Goal: Information Seeking & Learning: Learn about a topic

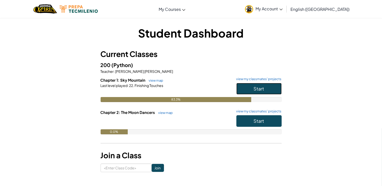
click at [266, 88] on button "Start" at bounding box center [258, 89] width 45 height 12
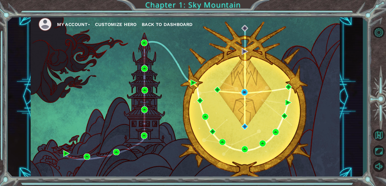
drag, startPoint x: 358, startPoint y: 131, endPoint x: 341, endPoint y: 127, distance: 17.5
click at [358, 131] on div "My Account Customize Hero Back to Dashboard" at bounding box center [185, 96] width 355 height 163
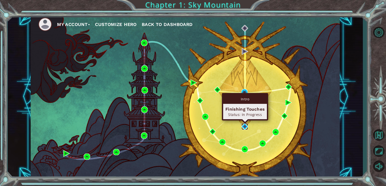
click at [247, 126] on img at bounding box center [245, 126] width 7 height 7
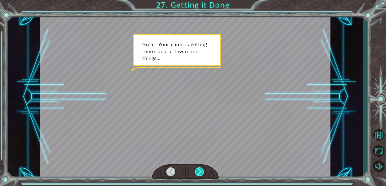
click at [203, 172] on div at bounding box center [199, 171] width 9 height 9
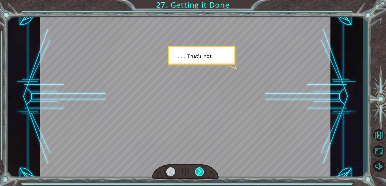
click at [203, 171] on div at bounding box center [199, 171] width 9 height 9
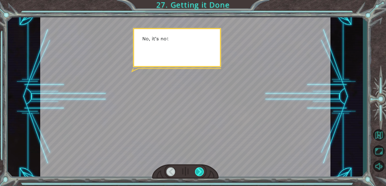
click at [203, 171] on div at bounding box center [199, 171] width 9 height 9
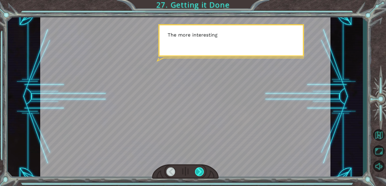
click at [203, 171] on div at bounding box center [199, 171] width 9 height 9
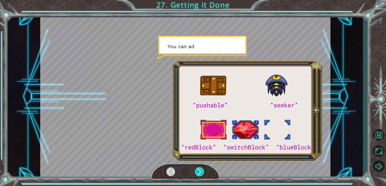
click at [203, 171] on div at bounding box center [199, 171] width 9 height 9
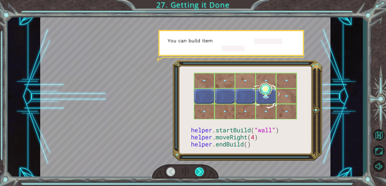
click at [203, 171] on div at bounding box center [199, 171] width 9 height 9
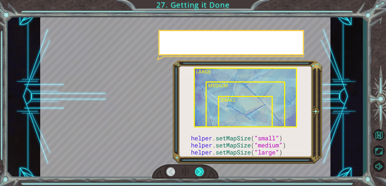
click at [203, 171] on div at bounding box center [199, 171] width 9 height 9
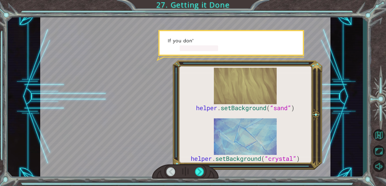
click at [204, 178] on div at bounding box center [185, 171] width 67 height 15
click at [203, 173] on div at bounding box center [199, 171] width 9 height 9
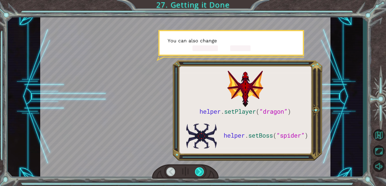
click at [203, 173] on div at bounding box center [199, 171] width 9 height 9
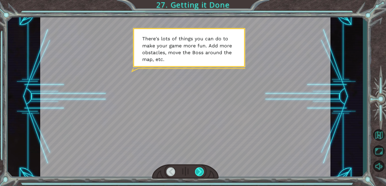
click at [203, 173] on div at bounding box center [199, 171] width 9 height 9
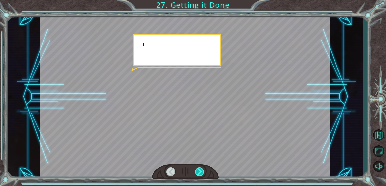
click at [203, 173] on div at bounding box center [199, 171] width 9 height 9
click at [202, 172] on div at bounding box center [199, 171] width 9 height 9
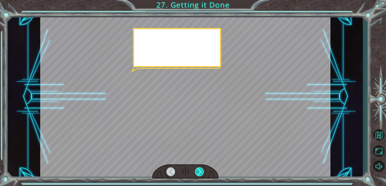
click at [202, 172] on div at bounding box center [199, 171] width 9 height 9
click at [197, 170] on div at bounding box center [199, 171] width 9 height 9
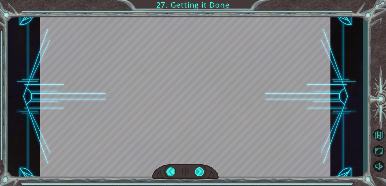
click at [197, 170] on div at bounding box center [199, 171] width 9 height 9
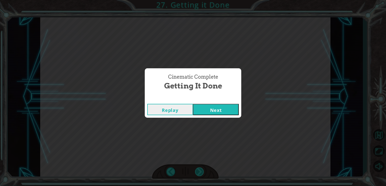
click at [197, 170] on div "Cinematic Complete Getting it Done Replay Next" at bounding box center [193, 93] width 386 height 186
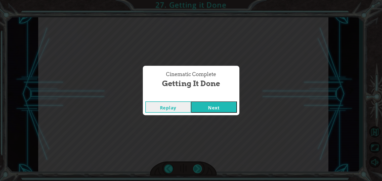
click at [197, 170] on div "Cinematic Complete Getting it Done Replay Next" at bounding box center [191, 90] width 382 height 181
click at [225, 106] on button "Next" at bounding box center [214, 107] width 46 height 11
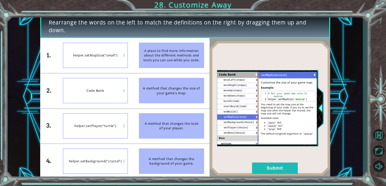
click at [241, 105] on img at bounding box center [270, 108] width 121 height 135
click at [270, 166] on button "Submit" at bounding box center [275, 167] width 46 height 11
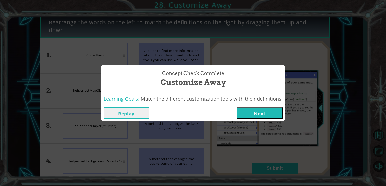
click at [253, 124] on div "Concept Check Complete Customize Away Learning Goals: Match the different custo…" at bounding box center [193, 93] width 386 height 186
click at [254, 112] on button "Next" at bounding box center [260, 112] width 46 height 11
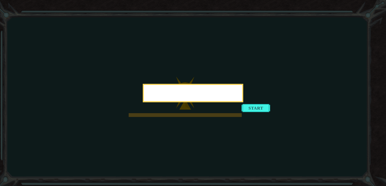
click at [251, 112] on button "Start" at bounding box center [256, 108] width 29 height 8
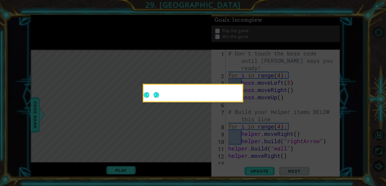
click at [251, 147] on icon at bounding box center [193, 93] width 386 height 186
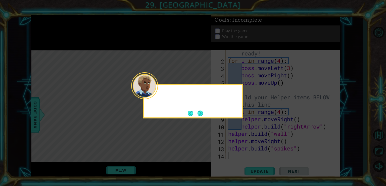
scroll to position [14, 0]
click at [158, 93] on div at bounding box center [144, 85] width 27 height 27
click at [200, 115] on button "Next" at bounding box center [201, 113] width 6 height 6
click at [201, 112] on button "Next" at bounding box center [201, 113] width 6 height 6
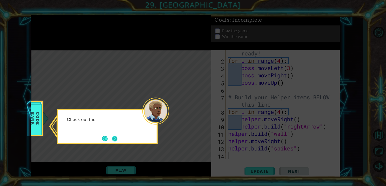
click at [116, 138] on button "Next" at bounding box center [115, 139] width 6 height 6
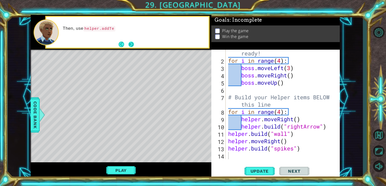
click at [134, 45] on button "Next" at bounding box center [132, 45] width 6 height 6
click at [134, 45] on button "Next" at bounding box center [132, 44] width 6 height 6
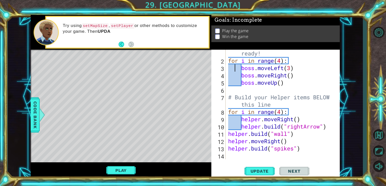
click at [236, 69] on div "# Don't touch the boss code until [PERSON_NAME] says you're ready! for i in ran…" at bounding box center [282, 104] width 110 height 139
click at [229, 69] on div "# Don't touch the boss code until [PERSON_NAME] says you're ready! for i in ran…" at bounding box center [282, 104] width 110 height 139
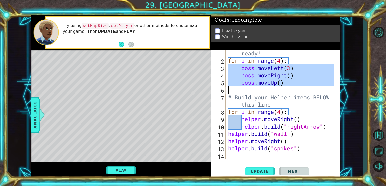
drag, startPoint x: 229, startPoint y: 69, endPoint x: 238, endPoint y: 90, distance: 23.0
click at [238, 90] on div "# Don't touch the boss code until [PERSON_NAME] says you're ready! for i in ran…" at bounding box center [282, 104] width 110 height 139
type textarea "boss.moveUp()"
click at [280, 91] on div "# Don't touch the boss code until [PERSON_NAME] says you're ready! for i in ran…" at bounding box center [282, 104] width 110 height 139
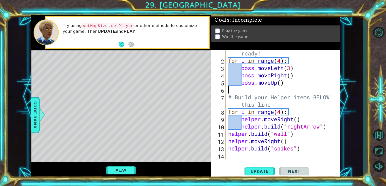
click at [283, 88] on div "# Don't touch the boss code until [PERSON_NAME] says you're ready! for i in ran…" at bounding box center [282, 104] width 110 height 139
click at [290, 83] on div "# Don't touch the boss code until [PERSON_NAME] says you're ready! for i in ran…" at bounding box center [282, 104] width 110 height 139
type textarea "boss.moveUp()"
click at [261, 169] on span "Update" at bounding box center [260, 170] width 28 height 5
click at [130, 168] on button "Play" at bounding box center [120, 170] width 29 height 10
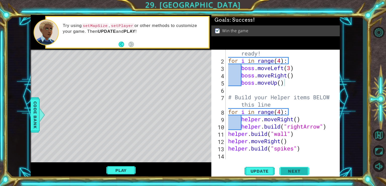
click at [299, 172] on button "Next" at bounding box center [295, 171] width 30 height 13
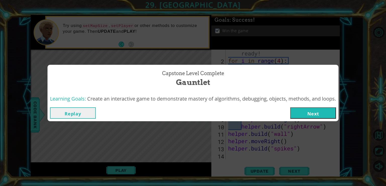
click at [317, 110] on button "Next" at bounding box center [314, 112] width 46 height 11
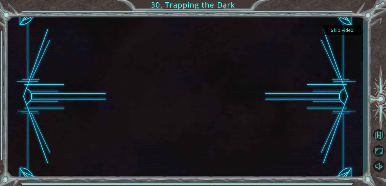
click at [347, 29] on button "Skip video" at bounding box center [343, 30] width 38 height 10
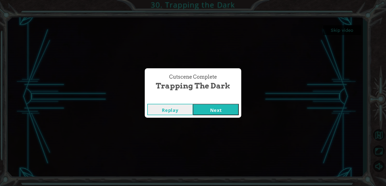
click at [226, 111] on button "Next" at bounding box center [216, 109] width 46 height 11
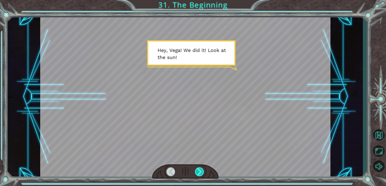
click at [203, 172] on div at bounding box center [199, 171] width 9 height 9
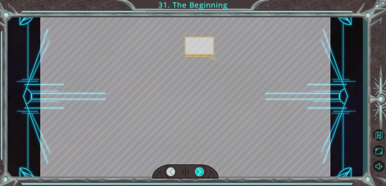
click at [203, 172] on div at bounding box center [199, 171] width 9 height 9
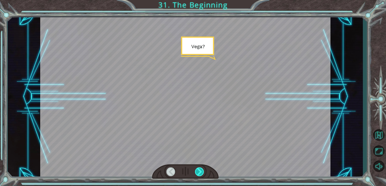
click at [203, 172] on div at bounding box center [199, 171] width 9 height 9
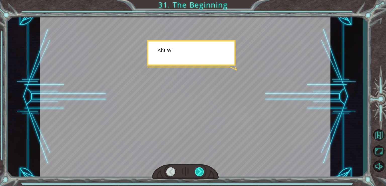
click at [203, 172] on div at bounding box center [199, 171] width 9 height 9
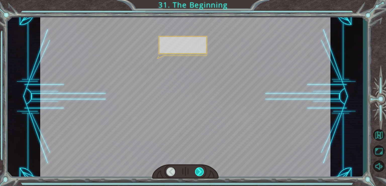
click at [203, 172] on div at bounding box center [199, 171] width 9 height 9
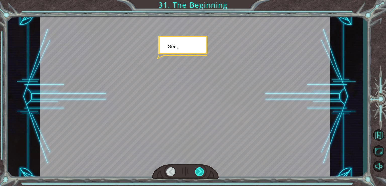
click at [203, 172] on div at bounding box center [199, 171] width 9 height 9
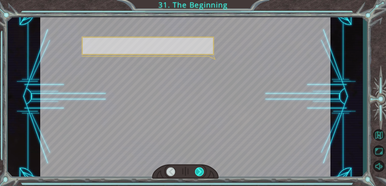
click at [203, 172] on div at bounding box center [199, 171] width 9 height 9
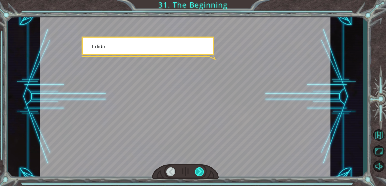
click at [202, 172] on div at bounding box center [199, 171] width 9 height 9
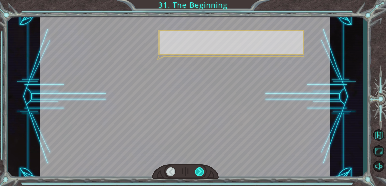
click at [202, 172] on div at bounding box center [199, 171] width 9 height 9
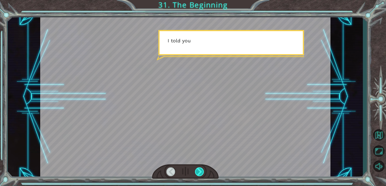
click at [202, 172] on div at bounding box center [199, 171] width 9 height 9
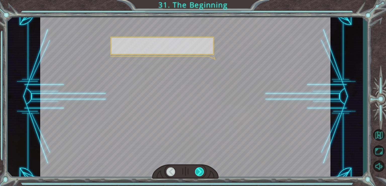
click at [202, 172] on div at bounding box center [199, 171] width 9 height 9
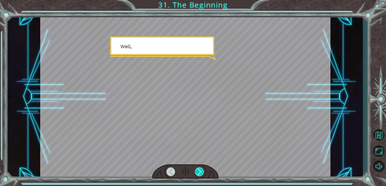
click at [202, 172] on div at bounding box center [199, 171] width 9 height 9
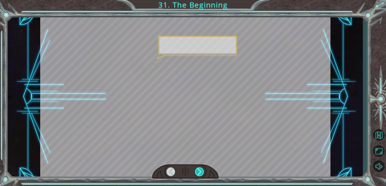
click at [202, 172] on div at bounding box center [199, 171] width 9 height 9
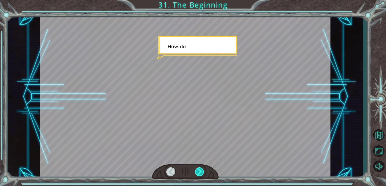
click at [202, 172] on div at bounding box center [199, 171] width 9 height 9
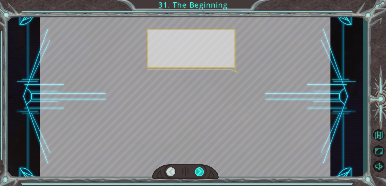
click at [202, 172] on div at bounding box center [199, 171] width 9 height 9
click at [203, 172] on div at bounding box center [199, 171] width 9 height 9
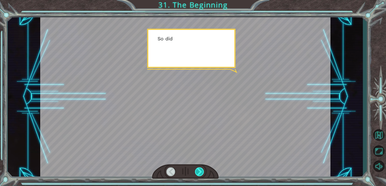
click at [203, 172] on div at bounding box center [199, 171] width 9 height 9
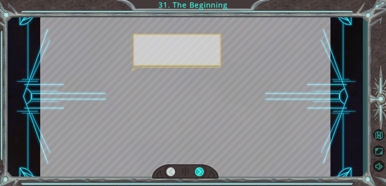
click at [202, 172] on div at bounding box center [199, 171] width 9 height 9
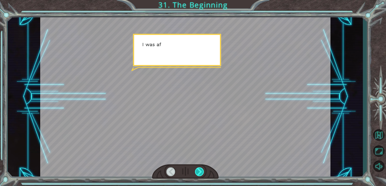
click at [202, 172] on div at bounding box center [199, 171] width 9 height 9
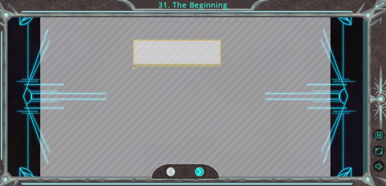
click at [202, 172] on div at bounding box center [199, 171] width 9 height 9
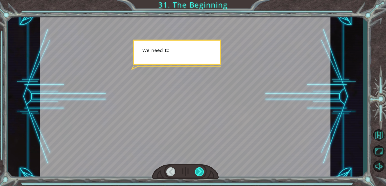
click at [202, 172] on div at bounding box center [199, 171] width 9 height 9
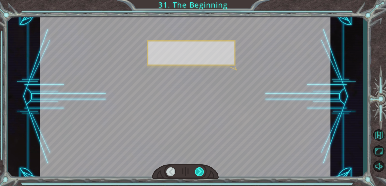
click at [202, 172] on div at bounding box center [199, 171] width 9 height 9
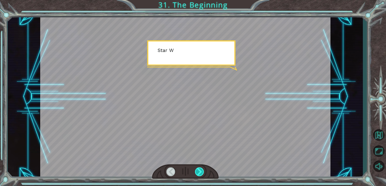
click at [202, 172] on div at bounding box center [199, 171] width 9 height 9
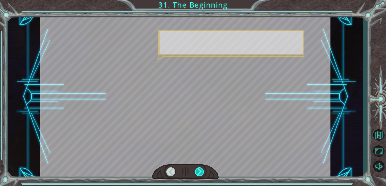
click at [202, 172] on div at bounding box center [199, 171] width 9 height 9
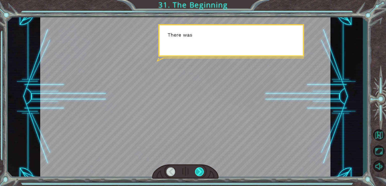
click at [202, 172] on div at bounding box center [199, 171] width 9 height 9
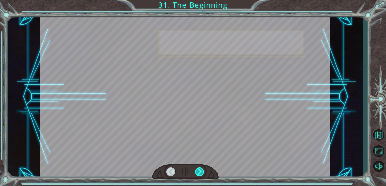
click at [202, 172] on div at bounding box center [199, 171] width 9 height 9
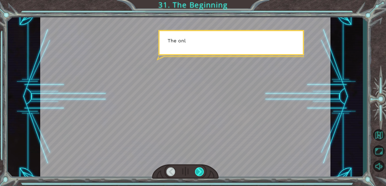
click at [202, 172] on div at bounding box center [199, 171] width 9 height 9
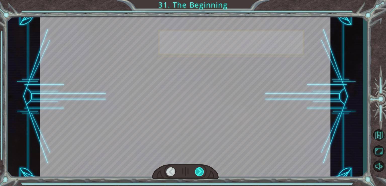
click at [202, 172] on div at bounding box center [199, 171] width 9 height 9
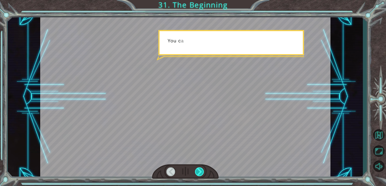
click at [202, 172] on div at bounding box center [199, 171] width 9 height 9
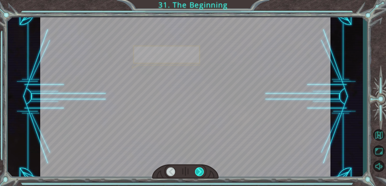
click at [202, 172] on div at bounding box center [199, 171] width 9 height 9
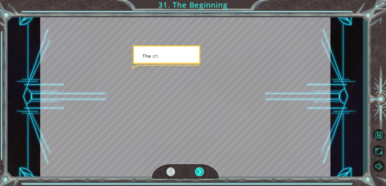
click at [202, 172] on div at bounding box center [199, 171] width 9 height 9
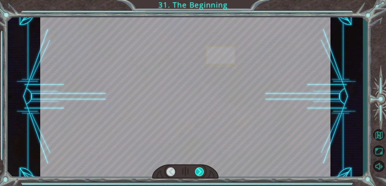
click at [202, 172] on div at bounding box center [199, 171] width 9 height 9
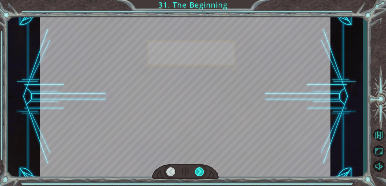
click at [202, 172] on div at bounding box center [199, 171] width 9 height 9
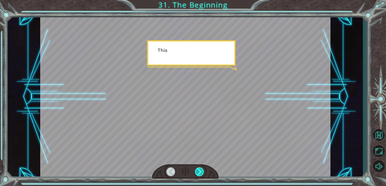
click at [202, 172] on div at bounding box center [199, 171] width 9 height 9
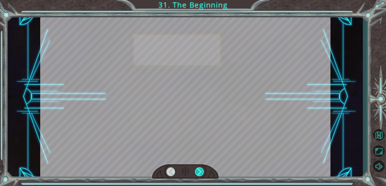
click at [202, 172] on div at bounding box center [199, 171] width 9 height 9
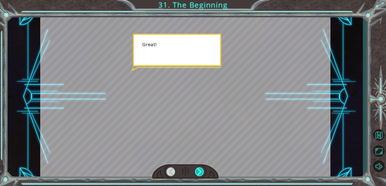
click at [202, 171] on div at bounding box center [199, 171] width 9 height 9
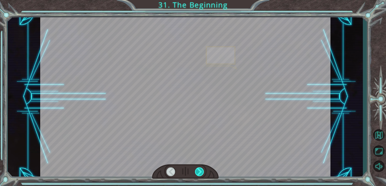
click at [202, 171] on div at bounding box center [199, 171] width 9 height 9
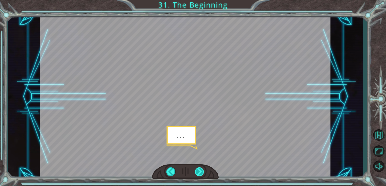
click at [202, 171] on div at bounding box center [199, 171] width 9 height 9
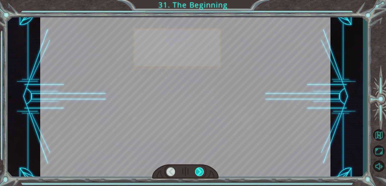
click at [202, 171] on div at bounding box center [199, 171] width 9 height 9
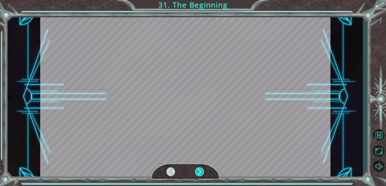
click at [197, 171] on div at bounding box center [199, 171] width 9 height 9
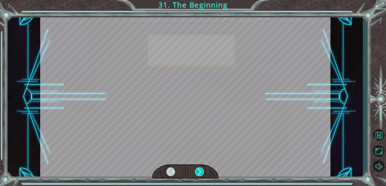
click at [197, 171] on div at bounding box center [199, 171] width 9 height 9
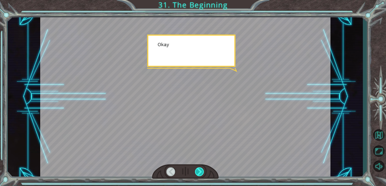
click at [197, 171] on div at bounding box center [199, 171] width 9 height 9
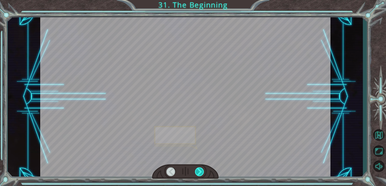
click at [197, 171] on div at bounding box center [199, 171] width 9 height 9
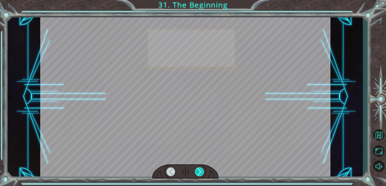
click at [197, 171] on div at bounding box center [199, 171] width 9 height 9
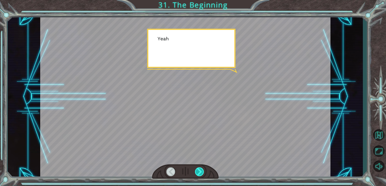
click at [197, 171] on div at bounding box center [199, 171] width 9 height 9
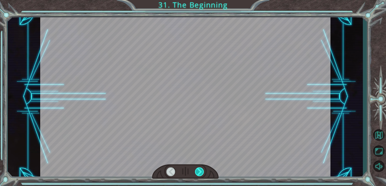
click at [197, 171] on div at bounding box center [199, 171] width 9 height 9
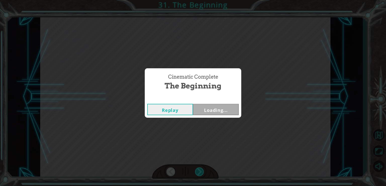
click at [197, 171] on div "Cinematic Complete The Beginning Replay Loading..." at bounding box center [193, 93] width 386 height 186
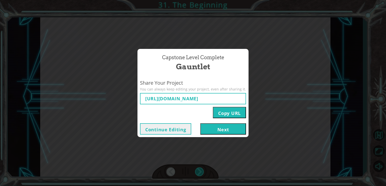
type input "[URL][DOMAIN_NAME]"
click at [289, 95] on div "Capstone Level Complete Gauntlet Share Your Project You can always keep editing…" at bounding box center [193, 93] width 386 height 186
click at [229, 130] on button "Next" at bounding box center [224, 128] width 46 height 11
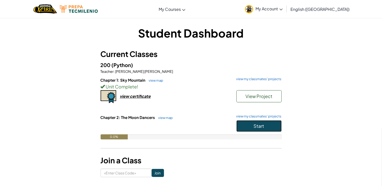
click at [272, 123] on button "Start" at bounding box center [258, 126] width 45 height 12
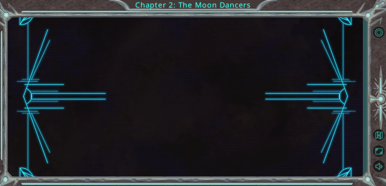
click at [274, 114] on div at bounding box center [185, 96] width 355 height 163
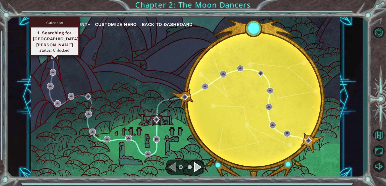
click at [55, 53] on img at bounding box center [54, 56] width 7 height 7
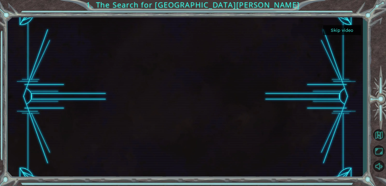
click at [337, 29] on button "Skip video" at bounding box center [343, 30] width 38 height 10
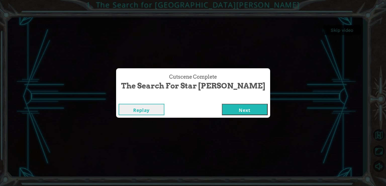
click at [240, 111] on button "Next" at bounding box center [245, 109] width 46 height 11
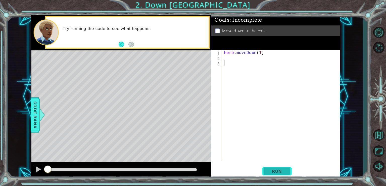
click at [270, 168] on span "Run" at bounding box center [277, 170] width 20 height 5
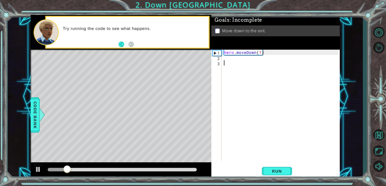
click at [260, 55] on div "hero . moveDown ( 1 )" at bounding box center [282, 111] width 118 height 122
type textarea "hero.moveDown(2)"
click at [276, 171] on span "Run" at bounding box center [277, 170] width 20 height 5
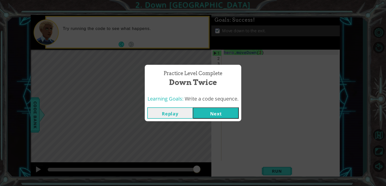
click at [207, 112] on button "Next" at bounding box center [216, 112] width 46 height 11
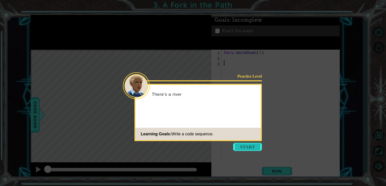
click at [244, 149] on button "Start" at bounding box center [247, 147] width 29 height 8
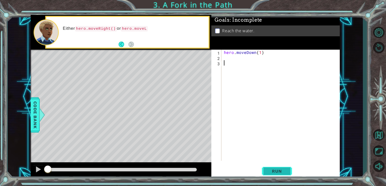
click at [271, 170] on span "Run" at bounding box center [277, 170] width 20 height 5
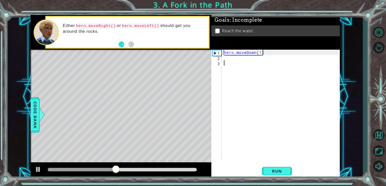
click at [226, 56] on div "hero . moveDown ( 1 )" at bounding box center [282, 111] width 118 height 122
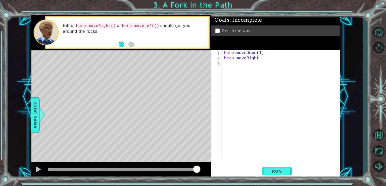
scroll to position [0, 2]
type textarea "hero.moveRight()"
type textarea "hero.moveDown()"
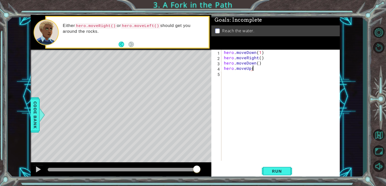
type textarea "hero.moveUp(9"
type textarea "hero.moveUp()"
type textarea "hero.moveLeft(2)"
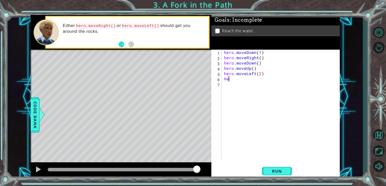
scroll to position [0, 0]
type textarea "H"
type textarea "hero.moveDown()"
click at [286, 172] on span "Run" at bounding box center [277, 170] width 20 height 5
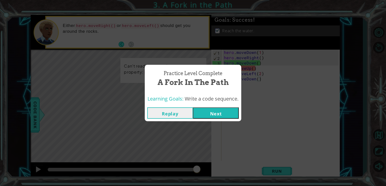
click at [205, 110] on button "Next" at bounding box center [216, 112] width 46 height 11
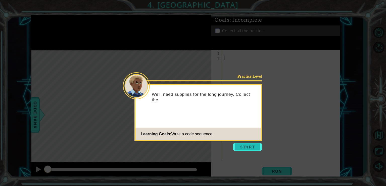
click at [247, 147] on button "Start" at bounding box center [247, 147] width 29 height 8
click at [247, 147] on icon at bounding box center [193, 93] width 386 height 186
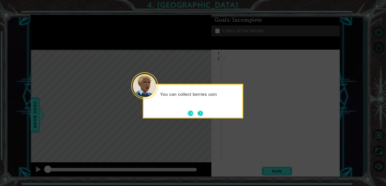
click at [201, 114] on button "Next" at bounding box center [201, 113] width 6 height 6
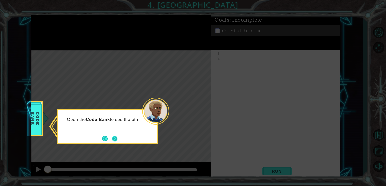
click at [113, 136] on button "Next" at bounding box center [115, 139] width 6 height 6
click at [115, 137] on button "Next" at bounding box center [115, 139] width 6 height 6
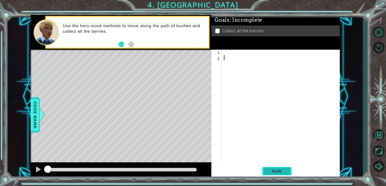
click at [274, 171] on span "Run" at bounding box center [277, 170] width 20 height 5
click at [223, 54] on div at bounding box center [282, 111] width 118 height 122
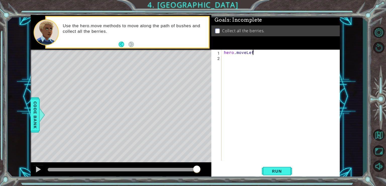
scroll to position [0, 2]
type textarea "hero.moveLeft()"
click at [257, 55] on div "hero . moveLeft ( ) hero . move" at bounding box center [282, 111] width 118 height 122
click at [254, 59] on div "hero . moveLeft ( 2 ) hero . move" at bounding box center [282, 111] width 118 height 122
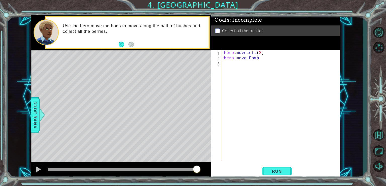
scroll to position [0, 2]
type textarea "hero.move.Down(3)"
type textarea "hero.moveRight(3)"
type textarea "hero.moveUp(3)"
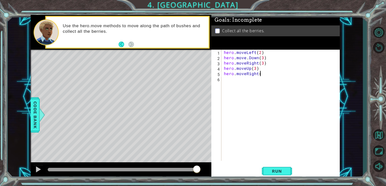
scroll to position [0, 2]
click at [281, 171] on span "Run" at bounding box center [277, 170] width 20 height 5
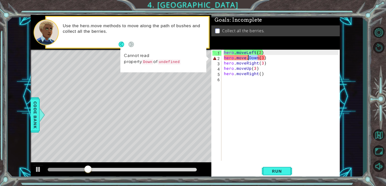
drag, startPoint x: 258, startPoint y: 60, endPoint x: 250, endPoint y: 59, distance: 8.3
click at [250, 59] on div "hero . moveLeft ( 2 ) hero . move . Down ( 3 ) hero . moveRight ( 3 ) hero . mo…" at bounding box center [282, 111] width 118 height 122
click at [247, 59] on div "hero . moveLeft ( 2 ) hero . move . Down ( 3 ) hero . moveRight ( 3 ) hero . mo…" at bounding box center [282, 111] width 118 height 122
type textarea "hero.moveDown(3)"
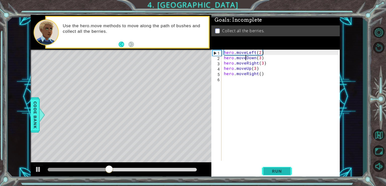
click at [268, 171] on span "Run" at bounding box center [277, 170] width 20 height 5
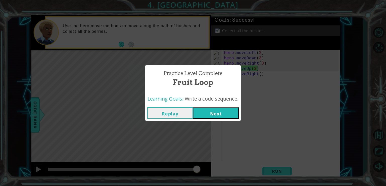
click at [220, 113] on button "Next" at bounding box center [216, 112] width 46 height 11
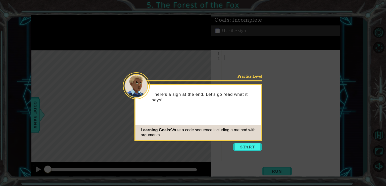
click at [247, 142] on icon at bounding box center [193, 93] width 386 height 186
click at [248, 144] on button "Start" at bounding box center [247, 147] width 29 height 8
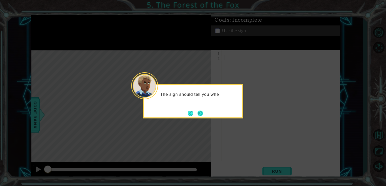
click at [201, 113] on button "Next" at bounding box center [201, 113] width 6 height 6
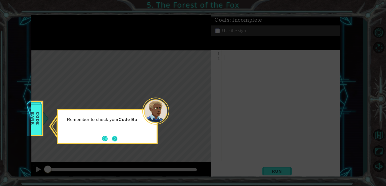
click at [113, 136] on button "Next" at bounding box center [115, 139] width 6 height 6
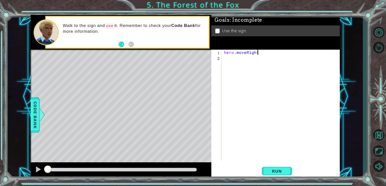
scroll to position [0, 2]
type textarea "hero.moveRight()"
type textarea "hero.moveUp()"
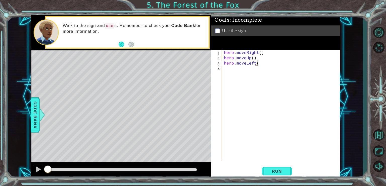
type textarea "hero.moveLeft()"
type textarea "hero.moveUp()"
type textarea "hero.moveRight(2)"
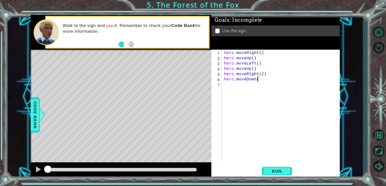
type textarea "hero.moveDown()"
type textarea "H"
type textarea "hero.moveRight()"
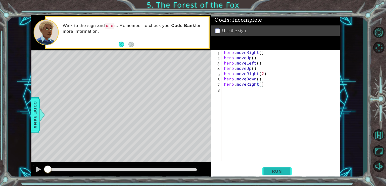
click at [274, 170] on span "Run" at bounding box center [277, 170] width 20 height 5
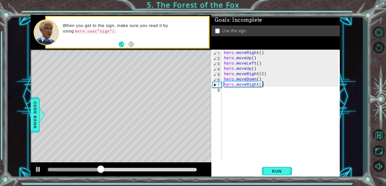
click at [270, 89] on div "hero . moveRight ( ) hero . moveUp ( ) hero . moveLeft ( ) hero . moveUp ( ) he…" at bounding box center [282, 111] width 118 height 122
drag, startPoint x: 267, startPoint y: 83, endPoint x: 235, endPoint y: 83, distance: 31.2
click at [235, 83] on div "hero . moveRight ( ) hero . moveUp ( ) hero . moveLeft ( ) hero . moveUp ( ) he…" at bounding box center [282, 111] width 118 height 122
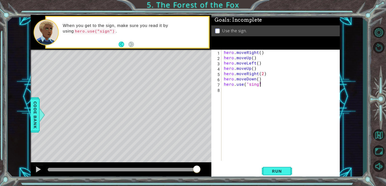
scroll to position [0, 2]
type textarea "hero.use("sing")"
click at [275, 172] on span "Run" at bounding box center [277, 170] width 20 height 5
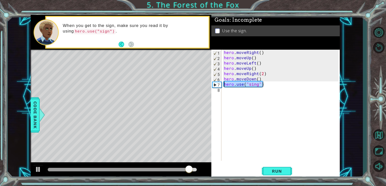
drag, startPoint x: 264, startPoint y: 84, endPoint x: 223, endPoint y: 85, distance: 40.8
click at [223, 85] on div "hero . moveRight ( ) hero . moveUp ( ) hero . moveLeft ( ) hero . moveUp ( ) he…" at bounding box center [282, 111] width 118 height 122
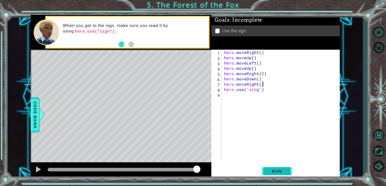
type textarea "hero.moveRight()"
click at [273, 170] on span "Run" at bounding box center [277, 170] width 20 height 5
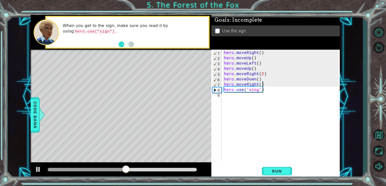
click at [267, 93] on div "hero . moveRight ( ) hero . moveUp ( ) hero . moveLeft ( ) hero . moveUp ( ) he…" at bounding box center [282, 111] width 118 height 122
click at [268, 171] on span "Run" at bounding box center [277, 170] width 20 height 5
click at [223, 90] on div "hero . moveRight ( ) hero . moveUp ( ) hero . moveLeft ( ) hero . moveUp ( ) he…" at bounding box center [282, 111] width 118 height 122
type textarea "hero.use("sing")"
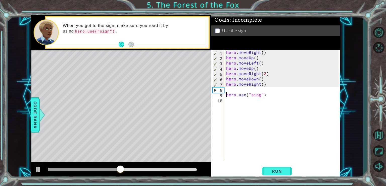
click at [228, 91] on div "hero . moveRight ( ) hero . moveUp ( ) hero . moveLeft ( ) hero . moveUp ( ) he…" at bounding box center [283, 111] width 116 height 122
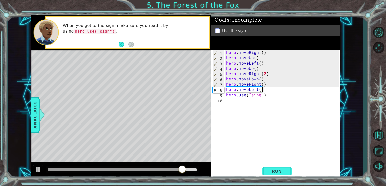
scroll to position [0, 2]
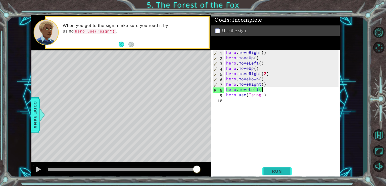
click at [283, 171] on span "Run" at bounding box center [277, 170] width 20 height 5
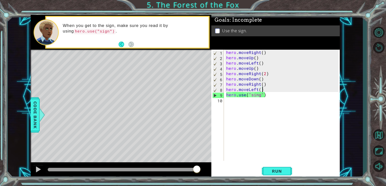
click at [259, 96] on div "hero . moveRight ( ) hero . moveUp ( ) hero . moveLeft ( ) hero . moveUp ( ) he…" at bounding box center [283, 111] width 116 height 122
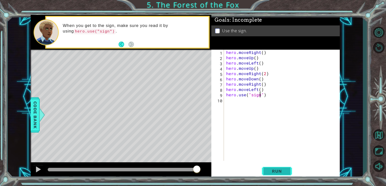
type textarea "hero.use("sign")"
click at [271, 169] on span "Run" at bounding box center [277, 170] width 20 height 5
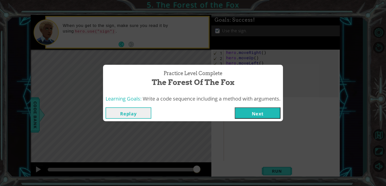
click at [266, 122] on div "Practice Level Complete The Forest of the Fox Learning Goals: Write a code sequ…" at bounding box center [193, 93] width 386 height 186
click at [264, 111] on button "Next" at bounding box center [258, 112] width 46 height 11
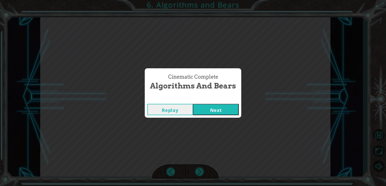
click at [231, 114] on button "Next" at bounding box center [216, 109] width 46 height 11
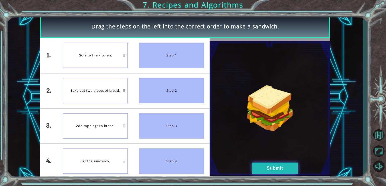
click at [268, 171] on button "Submit" at bounding box center [275, 167] width 46 height 11
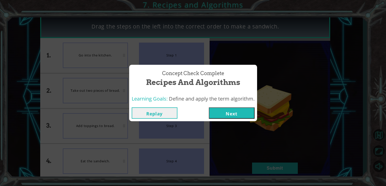
click at [223, 113] on button "Next" at bounding box center [232, 112] width 46 height 11
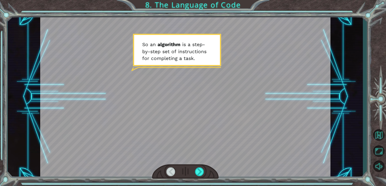
click at [196, 166] on div at bounding box center [185, 171] width 67 height 15
click at [199, 172] on div at bounding box center [199, 171] width 9 height 9
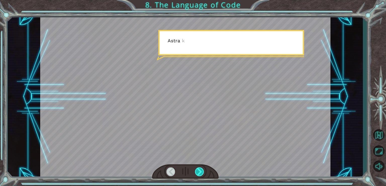
click at [199, 172] on div at bounding box center [199, 171] width 9 height 9
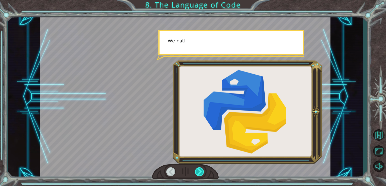
click at [199, 172] on div at bounding box center [199, 171] width 9 height 9
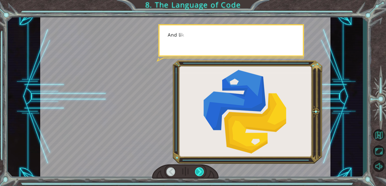
click at [199, 172] on div at bounding box center [199, 171] width 9 height 9
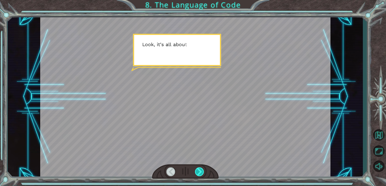
click at [199, 172] on div at bounding box center [199, 171] width 9 height 9
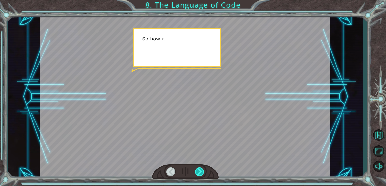
click at [199, 172] on div at bounding box center [199, 171] width 9 height 9
click at [199, 0] on div "S o a n a l g o r i t h m i s a s t e p - b y - s t e p s e t o f i n s t r u c…" at bounding box center [193, 0] width 386 height 0
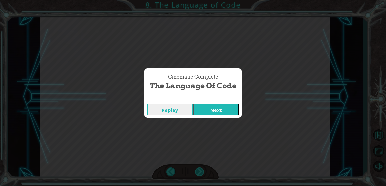
click at [199, 172] on div "Cinematic Complete The Language of Code Replay Next" at bounding box center [193, 93] width 386 height 186
click at [218, 105] on button "Next" at bounding box center [216, 109] width 46 height 11
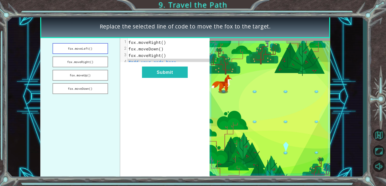
drag, startPoint x: 86, startPoint y: 48, endPoint x: 96, endPoint y: 46, distance: 11.1
click at [96, 46] on button "fox.moveLeft()" at bounding box center [81, 48] width 56 height 11
click at [143, 47] on span "fox.moveDown()" at bounding box center [146, 48] width 35 height 5
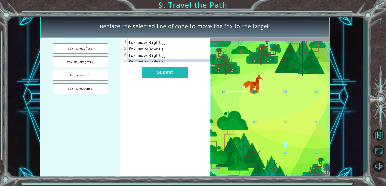
click at [150, 40] on span "fox.moveRight()" at bounding box center [148, 41] width 38 height 5
click at [148, 43] on span "fox.moveRight()" at bounding box center [148, 41] width 38 height 5
click at [97, 87] on button "fox.moveDown()" at bounding box center [81, 88] width 56 height 11
click at [157, 76] on button "Submit" at bounding box center [165, 71] width 46 height 11
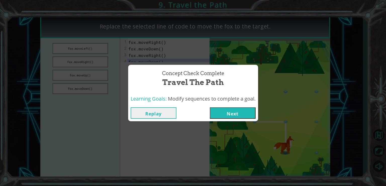
click at [238, 110] on button "Next" at bounding box center [233, 112] width 46 height 11
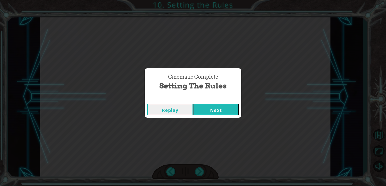
click at [238, 110] on button "Next" at bounding box center [216, 109] width 46 height 11
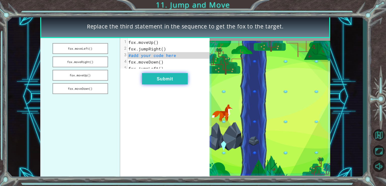
click at [168, 84] on button "Submit" at bounding box center [165, 78] width 46 height 11
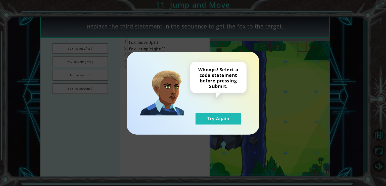
click at [215, 128] on div "Whoops! Select a code statement before pressing Submit. Try Again" at bounding box center [193, 93] width 133 height 83
click at [214, 118] on button "Try Again" at bounding box center [219, 118] width 46 height 11
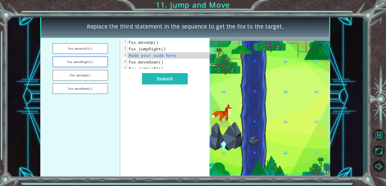
click at [94, 64] on button "fox.moveRight()" at bounding box center [81, 61] width 56 height 11
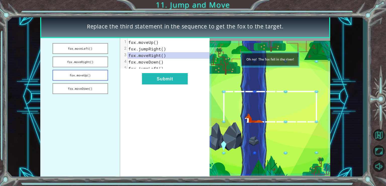
click at [100, 72] on button "fox.moveUp()" at bounding box center [81, 75] width 56 height 11
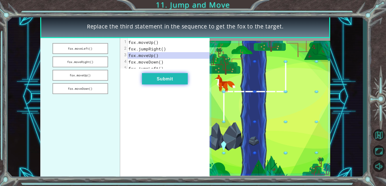
click at [164, 84] on button "Submit" at bounding box center [165, 78] width 46 height 11
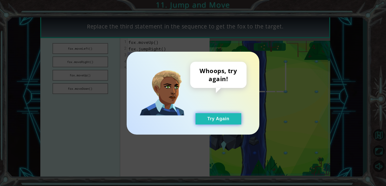
click at [226, 120] on button "Try Again" at bounding box center [219, 118] width 46 height 11
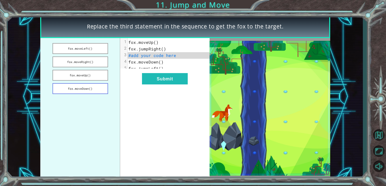
click at [93, 87] on button "fox.moveDown()" at bounding box center [81, 88] width 56 height 11
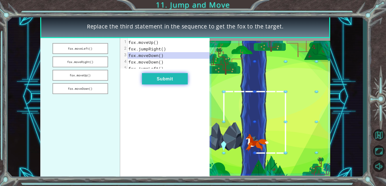
click at [164, 83] on button "Submit" at bounding box center [165, 78] width 46 height 11
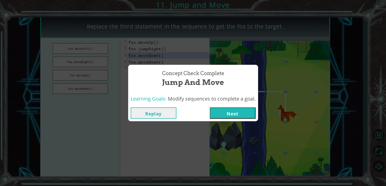
click at [230, 114] on button "Next" at bounding box center [233, 112] width 46 height 11
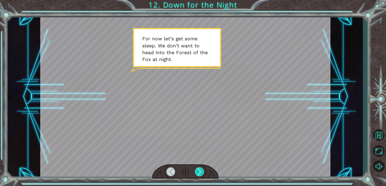
click at [200, 169] on div at bounding box center [199, 171] width 9 height 9
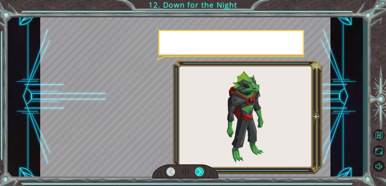
click at [200, 169] on div at bounding box center [199, 171] width 9 height 9
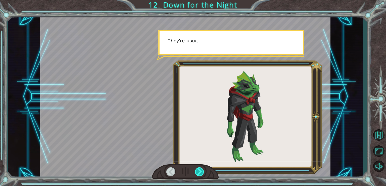
click at [200, 169] on div at bounding box center [199, 171] width 9 height 9
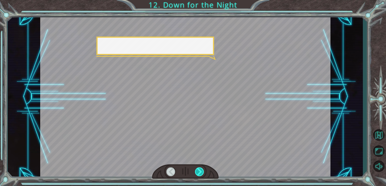
click at [200, 169] on div at bounding box center [199, 171] width 9 height 9
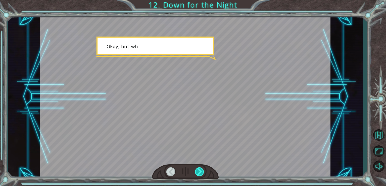
click at [200, 169] on div at bounding box center [199, 171] width 9 height 9
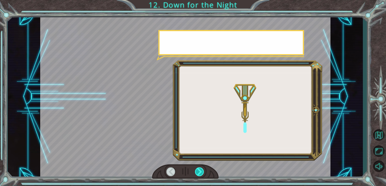
click at [200, 169] on div at bounding box center [199, 171] width 9 height 9
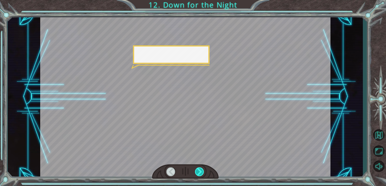
click at [200, 169] on div at bounding box center [199, 171] width 9 height 9
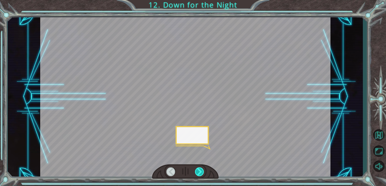
click at [200, 169] on div at bounding box center [199, 171] width 9 height 9
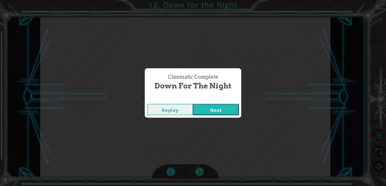
click at [211, 118] on div "Cinematic Complete Down for the Night Replay Next" at bounding box center [193, 93] width 386 height 186
click at [211, 115] on div "Replay Next" at bounding box center [193, 109] width 97 height 16
click at [211, 111] on button "Next" at bounding box center [216, 109] width 46 height 11
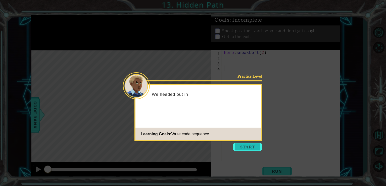
click at [240, 148] on button "Start" at bounding box center [247, 147] width 29 height 8
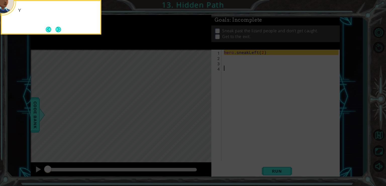
click at [240, 148] on icon at bounding box center [193, 28] width 386 height 316
click at [63, 30] on div "You can sneak past the [PERSON_NAME] by using the hero.sneak methods." at bounding box center [51, 17] width 101 height 34
click at [61, 28] on button "Next" at bounding box center [59, 30] width 6 height 6
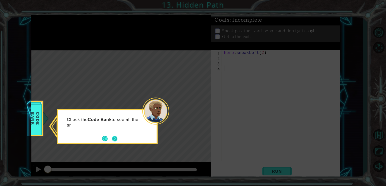
click at [117, 137] on button "Next" at bounding box center [115, 139] width 6 height 6
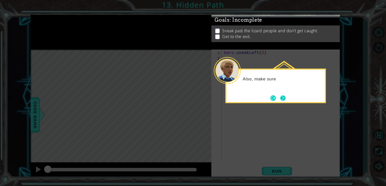
click at [281, 97] on button "Next" at bounding box center [284, 98] width 6 height 6
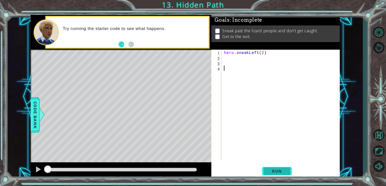
click at [273, 168] on button "Run" at bounding box center [277, 170] width 30 height 13
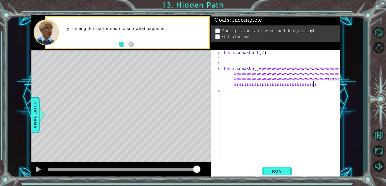
scroll to position [0, 25]
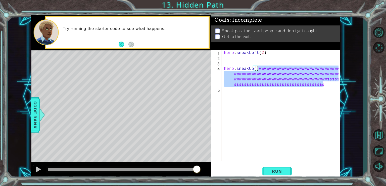
drag, startPoint x: 324, startPoint y: 86, endPoint x: 258, endPoint y: 68, distance: 68.7
click at [258, 68] on div "hero . sneakLeft ( 2 ) hero . sneakUp ( ) wwwwwwwwwwwwwwwwwwwwwwwwwwwwwwwwww ww…" at bounding box center [282, 111] width 118 height 122
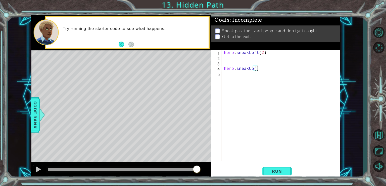
scroll to position [0, 2]
click at [222, 70] on div "hero.sneakUp() 1 2 3 4 5 hero . sneakLeft ( 2 ) hero . sneakUp ( ) הההההההההההה…" at bounding box center [275, 105] width 127 height 111
click at [224, 68] on div "hero . sneakLeft ( 2 ) hero . sneakUp ( )" at bounding box center [282, 111] width 118 height 122
click at [286, 171] on span "Run" at bounding box center [277, 170] width 20 height 5
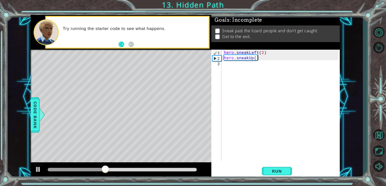
click at [258, 60] on div "hero . sneakLeft ( 2 ) hero . sneakUp ( )" at bounding box center [282, 111] width 118 height 122
click at [257, 60] on div "hero . sneakLeft ( 2 ) hero . sneakUp ( )" at bounding box center [282, 111] width 118 height 122
click at [254, 59] on div "hero . sneakLeft ( 2 ) hero . sneakUp ( )" at bounding box center [282, 111] width 118 height 122
click at [257, 60] on div "hero . sneakLeft ( 2 ) hero . sneakUp ( )" at bounding box center [282, 111] width 118 height 122
type textarea "hero.sneakUp(2)"
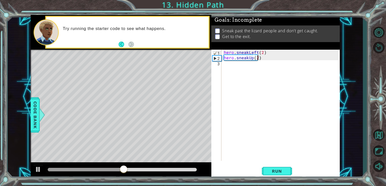
click at [260, 60] on div "hero . sneakLeft ( 2 ) hero . sneakUp ( 2 )" at bounding box center [282, 111] width 118 height 122
click at [266, 61] on div "hero . sneakLeft ( 2 ) hero . sneakUp ( 2 )" at bounding box center [282, 111] width 118 height 122
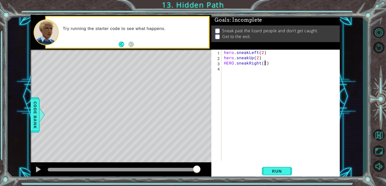
scroll to position [0, 2]
click at [288, 167] on button "Run" at bounding box center [277, 170] width 30 height 13
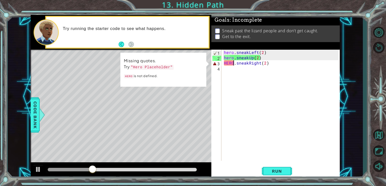
click at [234, 63] on div "hero . sneakLeft ( 2 ) hero . sneakUp ( 2 ) HERO . sneakRight ( 2 )" at bounding box center [282, 111] width 118 height 122
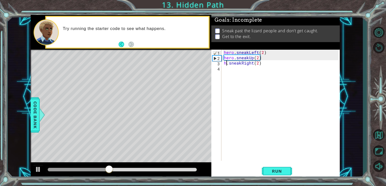
scroll to position [0, 0]
type textarea "hero.sneakRight(2)"
click at [266, 166] on button "Run" at bounding box center [277, 170] width 30 height 13
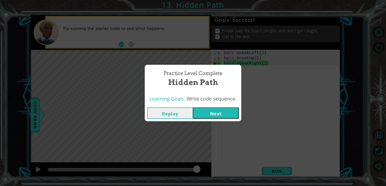
click at [220, 104] on div "Learning Goals: Write code sequence." at bounding box center [193, 99] width 97 height 12
click at [215, 114] on button "Next" at bounding box center [216, 112] width 46 height 11
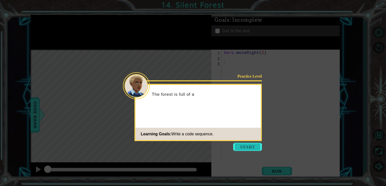
click at [243, 145] on button "Start" at bounding box center [247, 147] width 29 height 8
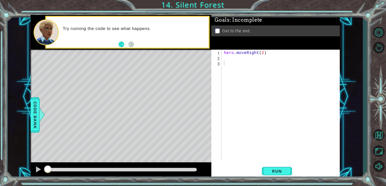
click at [227, 67] on div "hero . moveRight ( 2 )" at bounding box center [282, 111] width 118 height 122
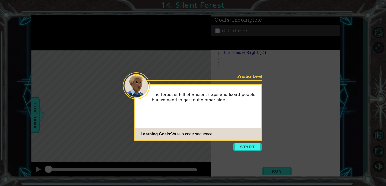
click at [253, 151] on icon at bounding box center [193, 93] width 386 height 186
click at [253, 147] on button "Start" at bounding box center [247, 147] width 29 height 8
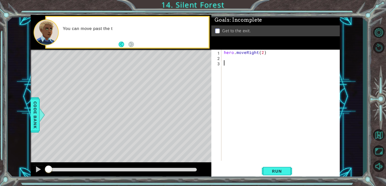
click at [251, 78] on div "hero . moveRight ( 2 )" at bounding box center [282, 111] width 118 height 122
type textarea "e"
click at [281, 172] on span "Run" at bounding box center [277, 170] width 20 height 5
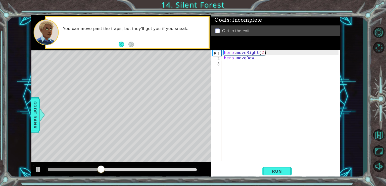
scroll to position [0, 2]
type textarea "hero.moveDown()"
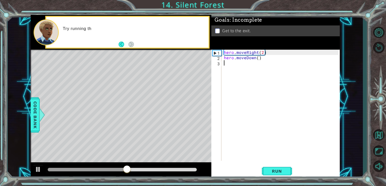
type textarea "hero.moveDown()"
type textarea "hero.moveDown(2)"
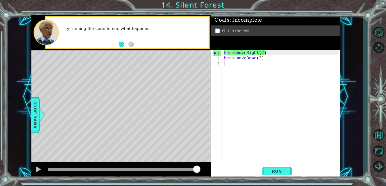
click at [262, 57] on div "hero . moveRight ( 2 ) hero . moveDown ( 2 )" at bounding box center [282, 111] width 118 height 122
click at [261, 59] on div "hero . moveRight ( 2 ) hero . moveDown ( 2 )" at bounding box center [282, 111] width 118 height 122
type textarea "hero.moveDown()"
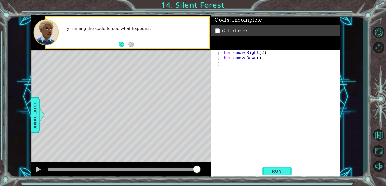
click at [264, 59] on div "hero . moveRight ( 2 ) hero . moveDown ( )" at bounding box center [282, 111] width 118 height 122
type textarea "hero.sneakRight(2)"
type textarea "hero.moveUp()"
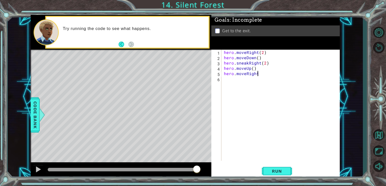
scroll to position [0, 2]
type textarea "hero.moveRight()"
click at [269, 168] on span "Run" at bounding box center [277, 170] width 20 height 5
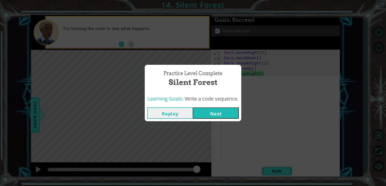
click at [233, 108] on button "Next" at bounding box center [216, 112] width 46 height 11
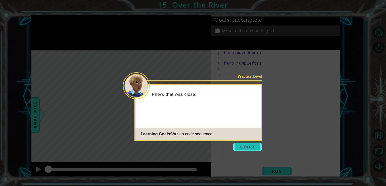
click at [245, 148] on button "Start" at bounding box center [247, 147] width 29 height 8
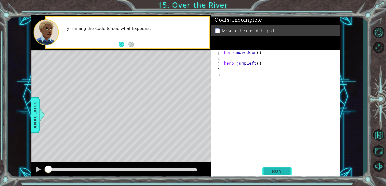
drag, startPoint x: 287, startPoint y: 168, endPoint x: 287, endPoint y: 174, distance: 5.5
click at [287, 174] on button "Run" at bounding box center [277, 170] width 30 height 13
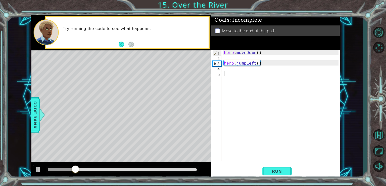
click at [224, 65] on div "hero . moveDown ( ) hero . jumpLeft ( )" at bounding box center [282, 111] width 118 height 122
type textarea "hero.jumpLeft()"
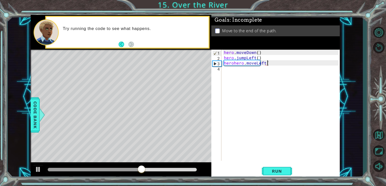
type textarea "herohero.moveLeft()"
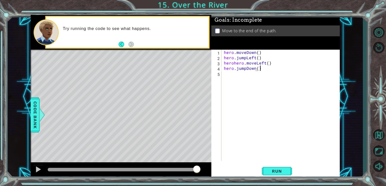
scroll to position [0, 2]
click at [232, 64] on div "hero . moveDown ( ) hero . jumpLeft ( ) herohero . moveLeft ( ) hero . jumpDown…" at bounding box center [282, 111] width 118 height 122
click at [233, 64] on div "hero . moveDown ( ) hero . jumpLeft ( ) herohero . moveLeft ( ) hero . jumpDown…" at bounding box center [282, 111] width 118 height 122
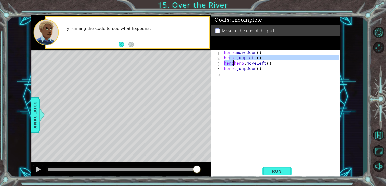
click at [236, 64] on div "hero . moveDown ( ) hero . jumpLeft ( ) herohero . moveLeft ( ) hero . jumpDown…" at bounding box center [282, 111] width 118 height 122
drag, startPoint x: 234, startPoint y: 64, endPoint x: 225, endPoint y: 64, distance: 9.8
click at [225, 64] on div "hero . moveDown ( ) hero . jumpLeft ( ) herohero . moveLeft ( ) hero . jumpDown…" at bounding box center [282, 111] width 118 height 122
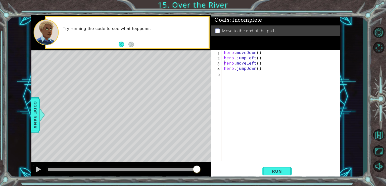
click at [267, 68] on div "hero . moveDown ( ) hero . jumpLeft ( ) hero . moveLeft ( ) hero . jumpDown ( )" at bounding box center [282, 111] width 118 height 122
type textarea "hero.jumpDown()"
type textarea "hero.jumpRight()"
type textarea "hero.moveRight()"
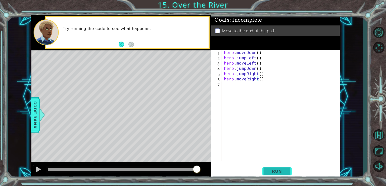
click at [273, 175] on button "Run" at bounding box center [277, 170] width 30 height 13
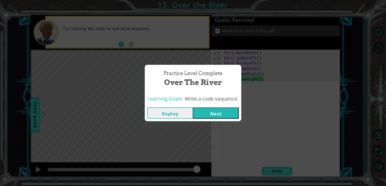
click at [226, 112] on button "Next" at bounding box center [216, 112] width 46 height 11
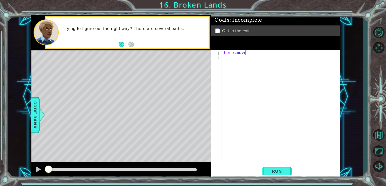
scroll to position [0, 1]
type textarea "hero.moveRight"
type textarea "hero.moveUp"
type textarea "hero.jumpUp()"
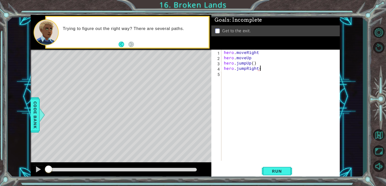
type textarea "hero.jumpRight()"
click at [253, 59] on div "hero . moveRight hero . moveUp hero . jumpUp ( ) hero . jumpRight ( ) hero . mo…" at bounding box center [282, 111] width 118 height 122
click at [268, 56] on div "hero . moveRight hero . moveUp ( ) hero . jumpUp ( ) hero . jumpRight ( ) hero …" at bounding box center [282, 111] width 118 height 122
click at [268, 52] on div "hero . moveRight hero . moveUp ( ) hero . jumpUp ( ) hero . jumpRight ( ) hero …" at bounding box center [282, 111] width 118 height 122
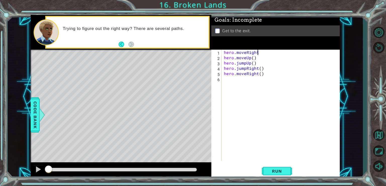
scroll to position [0, 2]
type textarea "hero.moveRight()"
click at [267, 170] on button "Run" at bounding box center [277, 170] width 30 height 13
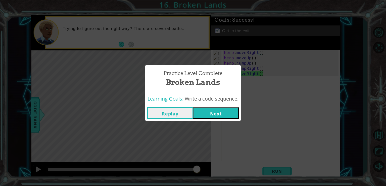
click at [50, 55] on div "Practice Level Complete Broken Lands Learning Goals: Write a code sequence. Rep…" at bounding box center [193, 93] width 386 height 186
click at [232, 113] on button "Next" at bounding box center [216, 112] width 46 height 11
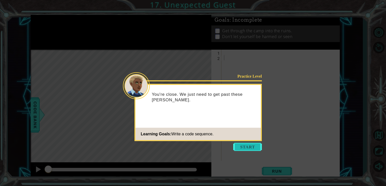
click at [245, 146] on button "Start" at bounding box center [247, 147] width 29 height 8
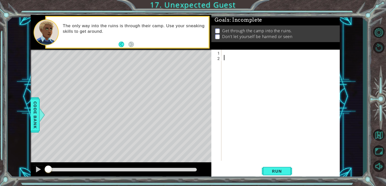
click at [227, 54] on div at bounding box center [282, 111] width 118 height 122
type textarea "hero.moveUp"
type textarea "hero.jumpRight"
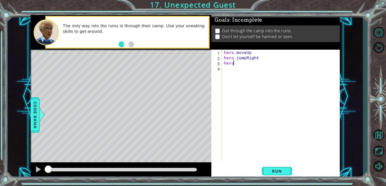
scroll to position [0, 0]
type textarea "hero.jumpDown"
type textarea "hero.moveDown"
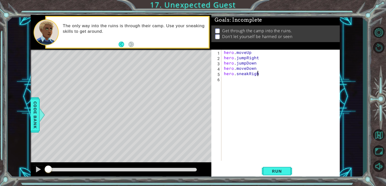
type textarea "hero.sneakRight"
type textarea "hero.sneakUp"
click at [255, 53] on div "hero . moveUp hero . jumpRight hero . jumpDown hero . moveDown hero . sneakRigh…" at bounding box center [282, 111] width 118 height 122
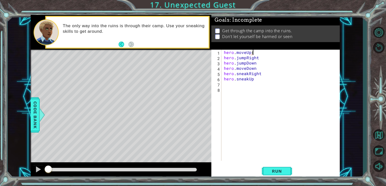
scroll to position [0, 2]
click at [262, 62] on div "hero . moveUp ( ) hero . jumpRight hero . jumpDown hero . moveDown hero . sneak…" at bounding box center [282, 111] width 118 height 122
click at [262, 61] on div "hero . moveUp ( ) hero . jumpRight hero . jumpDown hero . moveDown hero . sneak…" at bounding box center [282, 111] width 118 height 122
click at [262, 60] on div "hero . moveUp ( ) hero . jumpRight hero . jumpDown hero . moveDown hero . sneak…" at bounding box center [282, 111] width 118 height 122
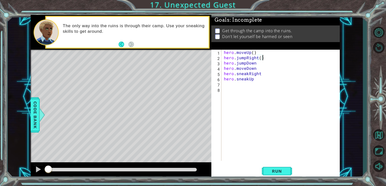
click at [259, 67] on div "hero . moveUp ( ) hero . jumpRight ( ) hero . jumpDown hero . moveDown hero . s…" at bounding box center [282, 111] width 118 height 122
click at [259, 63] on div "hero . moveUp ( ) hero . jumpRight ( ) hero . jumpDown hero . moveDown hero . s…" at bounding box center [282, 111] width 118 height 122
click at [281, 173] on span "Run" at bounding box center [277, 170] width 20 height 5
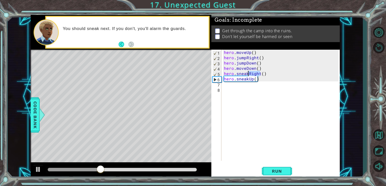
drag, startPoint x: 259, startPoint y: 73, endPoint x: 248, endPoint y: 74, distance: 11.0
click at [248, 74] on div "hero . moveUp ( ) hero . jumpRight ( ) hero . jumpDown ( ) hero . moveDown ( ) …" at bounding box center [282, 111] width 118 height 122
click at [277, 174] on button "Run" at bounding box center [277, 170] width 30 height 13
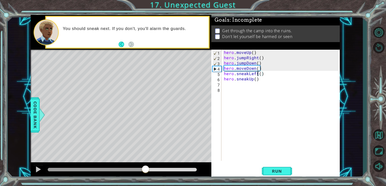
drag, startPoint x: 76, startPoint y: 168, endPoint x: 145, endPoint y: 165, distance: 68.8
click at [145, 165] on div at bounding box center [145, 169] width 9 height 9
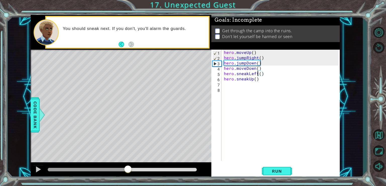
drag, startPoint x: 196, startPoint y: 169, endPoint x: 128, endPoint y: 173, distance: 68.1
click at [128, 173] on div at bounding box center [128, 169] width 9 height 9
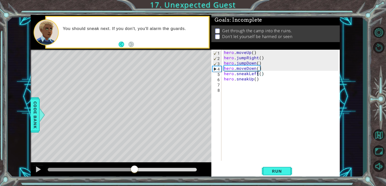
drag, startPoint x: 128, startPoint y: 171, endPoint x: 134, endPoint y: 171, distance: 6.0
click at [134, 171] on div at bounding box center [134, 169] width 9 height 9
drag, startPoint x: 258, startPoint y: 74, endPoint x: 249, endPoint y: 76, distance: 9.6
click at [249, 76] on div "hero . moveUp ( ) hero . jumpRight ( ) hero . jumpDown ( ) hero . moveDown ( ) …" at bounding box center [282, 111] width 118 height 122
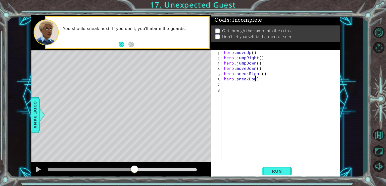
type textarea "hero.sneakDown)"
click at [261, 82] on div "hero . moveUp ( ) hero . jumpRight ( ) hero . jumpDown ( ) hero . moveDown ( ) …" at bounding box center [282, 111] width 118 height 122
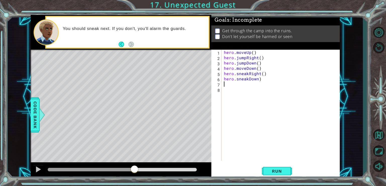
click at [263, 78] on div "hero . moveUp ( ) hero . jumpRight ( ) hero . jumpDown ( ) hero . moveDown ( ) …" at bounding box center [282, 111] width 118 height 122
type textarea "hero.sneakDown()"
click at [279, 165] on button "Run" at bounding box center [277, 170] width 30 height 13
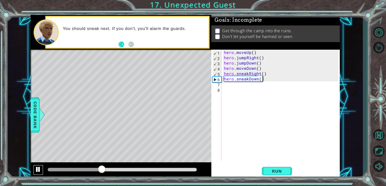
click at [38, 168] on div at bounding box center [38, 169] width 7 height 7
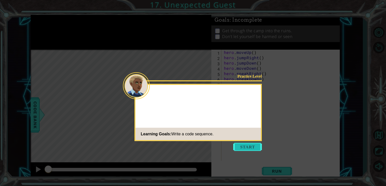
click at [247, 148] on button "Start" at bounding box center [247, 147] width 29 height 8
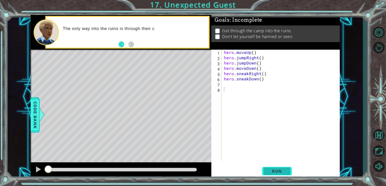
click at [279, 173] on span "Run" at bounding box center [277, 170] width 20 height 5
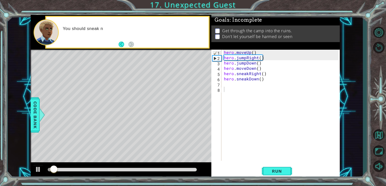
click at [55, 162] on div at bounding box center [121, 170] width 181 height 16
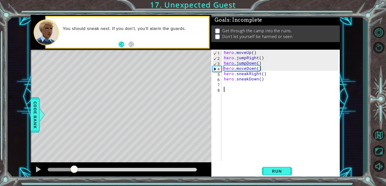
drag, startPoint x: 55, startPoint y: 167, endPoint x: 74, endPoint y: 164, distance: 19.3
click at [74, 164] on div at bounding box center [121, 170] width 181 height 16
drag, startPoint x: 74, startPoint y: 164, endPoint x: 71, endPoint y: 164, distance: 3.0
click at [71, 164] on div at bounding box center [121, 170] width 181 height 16
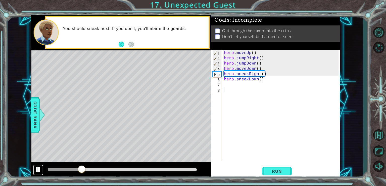
click at [39, 168] on div at bounding box center [38, 169] width 7 height 7
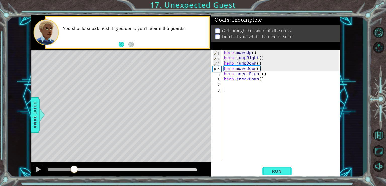
drag, startPoint x: 79, startPoint y: 169, endPoint x: 74, endPoint y: 169, distance: 5.3
click at [74, 169] on div at bounding box center [74, 169] width 9 height 9
drag, startPoint x: 256, startPoint y: 70, endPoint x: 236, endPoint y: 70, distance: 19.9
click at [236, 70] on div "hero . moveUp ( ) hero . jumpRight ( ) hero . jumpDown ( ) hero . moveDown ( ) …" at bounding box center [282, 111] width 118 height 122
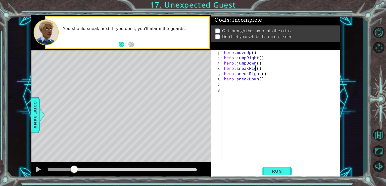
scroll to position [0, 2]
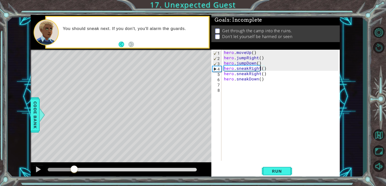
click at [74, 167] on div at bounding box center [74, 169] width 9 height 9
click at [35, 168] on div at bounding box center [38, 169] width 7 height 7
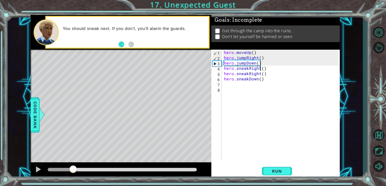
drag, startPoint x: 105, startPoint y: 168, endPoint x: 73, endPoint y: 168, distance: 31.7
click at [73, 168] on div at bounding box center [73, 169] width 9 height 9
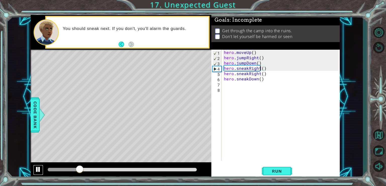
click at [41, 169] on div at bounding box center [38, 169] width 7 height 7
click at [77, 170] on div at bounding box center [77, 169] width 9 height 9
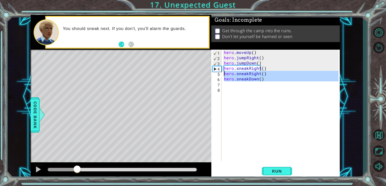
drag, startPoint x: 268, startPoint y: 82, endPoint x: 223, endPoint y: 73, distance: 45.8
click at [223, 73] on div "hero . moveUp ( ) hero . jumpRight ( ) hero . jumpDown ( ) hero . sneakRight ( …" at bounding box center [282, 111] width 118 height 122
type textarea "hero.sneakRight() hero.sneakDown()"
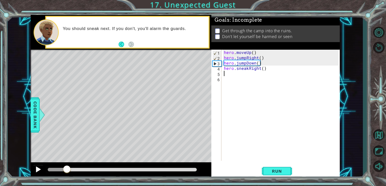
drag, startPoint x: 68, startPoint y: 168, endPoint x: 38, endPoint y: 165, distance: 30.4
click at [38, 165] on div at bounding box center [121, 170] width 181 height 16
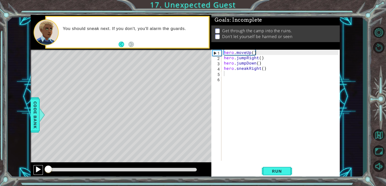
click at [37, 165] on button at bounding box center [38, 170] width 10 height 10
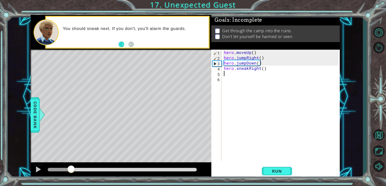
drag, startPoint x: 82, startPoint y: 170, endPoint x: 67, endPoint y: 167, distance: 15.2
click at [70, 167] on div at bounding box center [71, 169] width 9 height 9
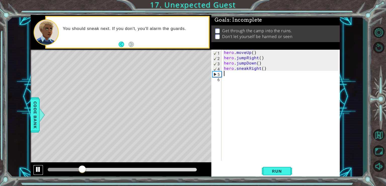
click at [39, 166] on div at bounding box center [38, 169] width 7 height 7
drag, startPoint x: 277, startPoint y: 69, endPoint x: 221, endPoint y: 69, distance: 55.6
click at [221, 69] on div "1 2 3 4 5 6 hero . moveUp ( ) hero . jumpRight ( ) hero . jumpDown ( ) hero . s…" at bounding box center [275, 105] width 127 height 111
type textarea "hero.sneakRight()"
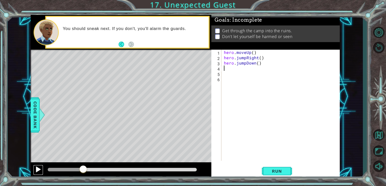
click at [38, 169] on div at bounding box center [38, 169] width 7 height 7
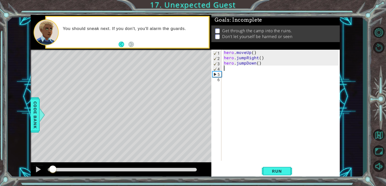
drag, startPoint x: 97, startPoint y: 170, endPoint x: 16, endPoint y: 175, distance: 81.7
click at [16, 175] on div "1 ההההההההההההההההההההההההההההההההההההההההההההההההההההההההההההההההההההההההההההה…" at bounding box center [185, 96] width 355 height 163
drag, startPoint x: 92, startPoint y: 169, endPoint x: 83, endPoint y: 169, distance: 9.1
click at [83, 169] on div at bounding box center [82, 169] width 9 height 9
drag, startPoint x: 83, startPoint y: 169, endPoint x: 74, endPoint y: 169, distance: 8.8
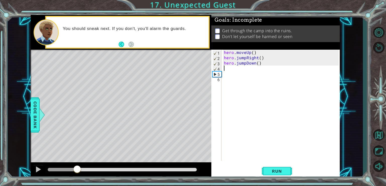
click at [74, 169] on div at bounding box center [77, 169] width 9 height 9
drag, startPoint x: 255, startPoint y: 64, endPoint x: 236, endPoint y: 65, distance: 18.9
click at [236, 65] on div "hero . moveUp ( ) hero . jumpRight ( ) hero . jumpDown ( )" at bounding box center [282, 111] width 118 height 122
type textarea "hero.jumpDown()"
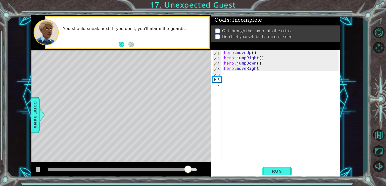
scroll to position [0, 2]
type textarea "hero.moveRight()"
drag, startPoint x: 96, startPoint y: 166, endPoint x: 93, endPoint y: 165, distance: 3.2
click at [93, 165] on div at bounding box center [121, 170] width 181 height 16
click at [91, 166] on div at bounding box center [122, 169] width 153 height 7
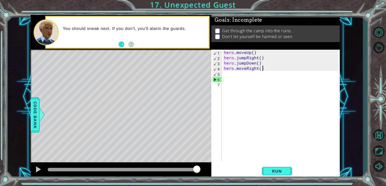
click at [88, 169] on div at bounding box center [122, 170] width 149 height 4
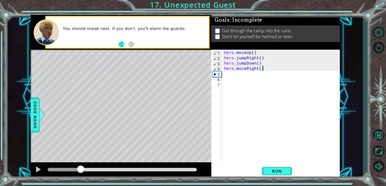
drag, startPoint x: 88, startPoint y: 169, endPoint x: 81, endPoint y: 169, distance: 6.5
drag, startPoint x: 257, startPoint y: 72, endPoint x: 250, endPoint y: 72, distance: 7.3
click at [250, 72] on div "hero . moveUp ( ) hero . jumpRight ( ) hero . jumpDown ( ) hero . moveRight ( )" at bounding box center [282, 111] width 118 height 122
click at [253, 69] on div "hero . moveUp ( ) hero . jumpRight ( ) hero . jumpDown ( ) hero . moveRight ( )" at bounding box center [282, 111] width 118 height 122
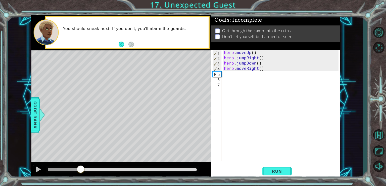
click at [253, 69] on div "hero . moveUp ( ) hero . jumpRight ( ) hero . jumpDown ( ) hero . moveRight ( )" at bounding box center [282, 111] width 118 height 122
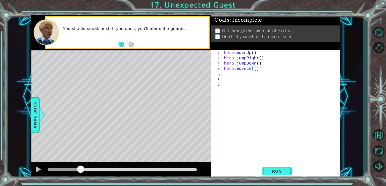
scroll to position [0, 2]
click at [41, 167] on div at bounding box center [38, 169] width 7 height 7
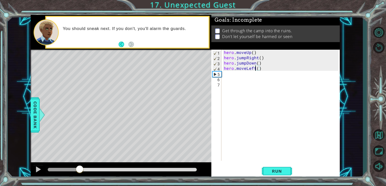
drag, startPoint x: 86, startPoint y: 166, endPoint x: 77, endPoint y: 165, distance: 8.6
click at [77, 165] on div at bounding box center [79, 169] width 9 height 9
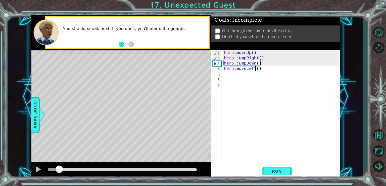
drag, startPoint x: 85, startPoint y: 169, endPoint x: 59, endPoint y: 169, distance: 25.9
click at [59, 169] on div at bounding box center [59, 169] width 9 height 9
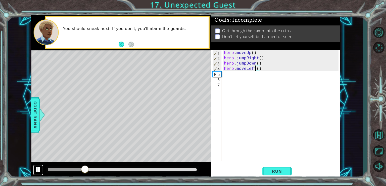
click at [37, 169] on div at bounding box center [38, 169] width 7 height 7
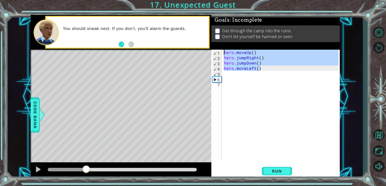
drag, startPoint x: 268, startPoint y: 70, endPoint x: 212, endPoint y: 45, distance: 61.5
click at [212, 45] on div "Goals : Incomplete Get through the camp into the ruins. Don't let yourself be h…" at bounding box center [276, 96] width 129 height 163
type textarea "hero.moveUp() hero.jumpRight()"
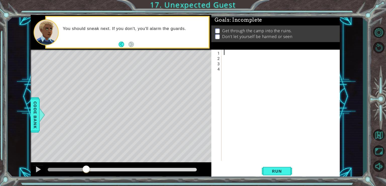
scroll to position [0, 0]
